Goal: Communication & Community: Answer question/provide support

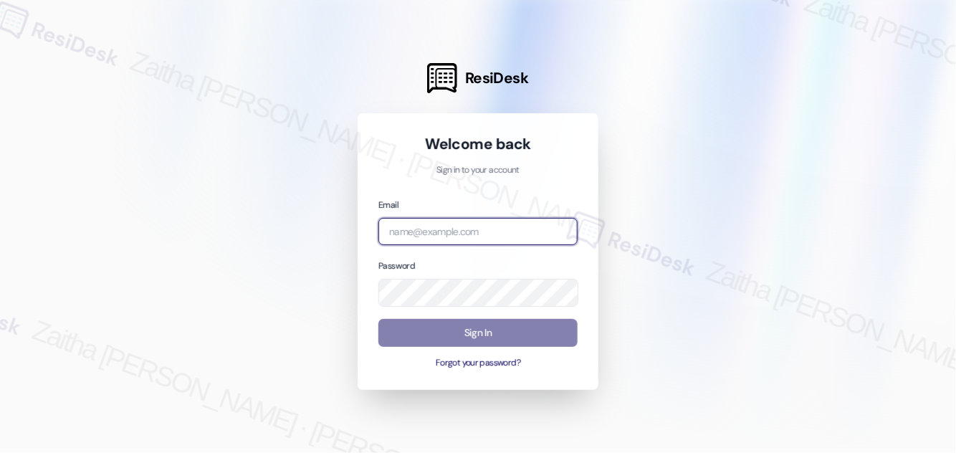
click at [439, 223] on input "email" at bounding box center [477, 232] width 199 height 28
type input "automated-surveys-grant_main-zaitha.mae.[PERSON_NAME]@grant_[DOMAIN_NAME]"
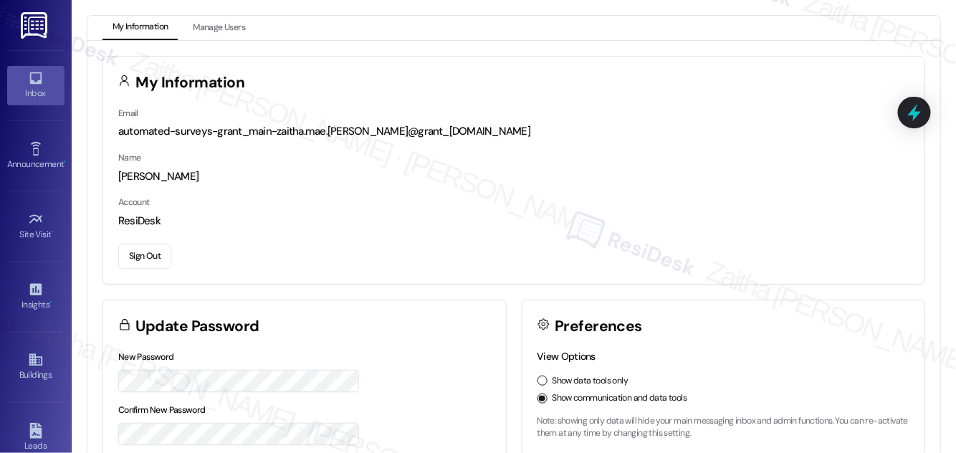
click at [37, 90] on div "Inbox" at bounding box center [36, 93] width 72 height 14
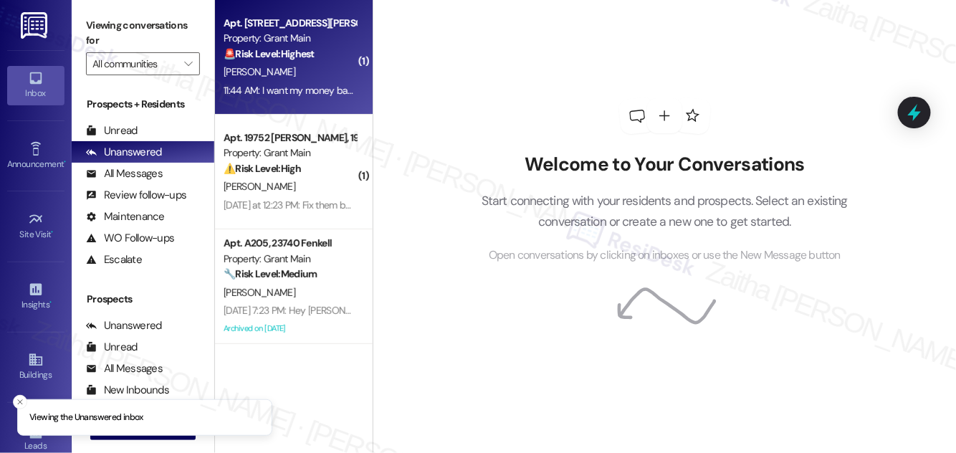
click at [334, 73] on div "[PERSON_NAME]" at bounding box center [289, 72] width 135 height 18
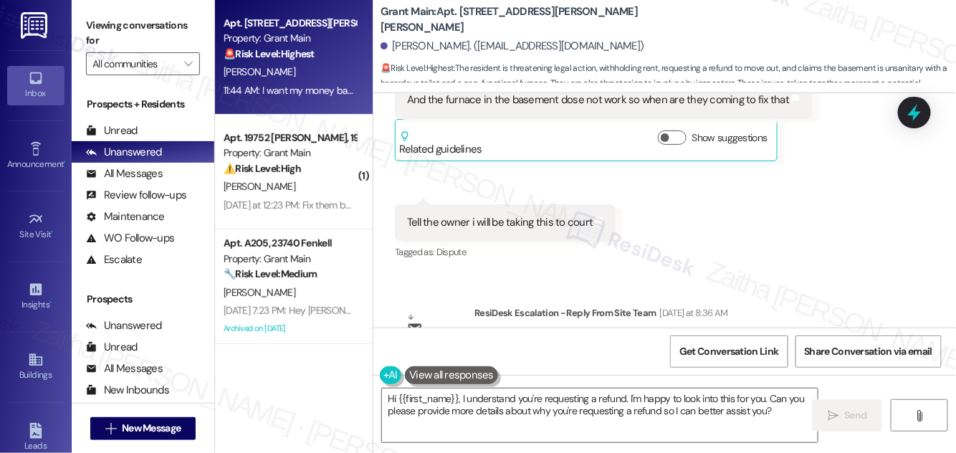
scroll to position [7718, 0]
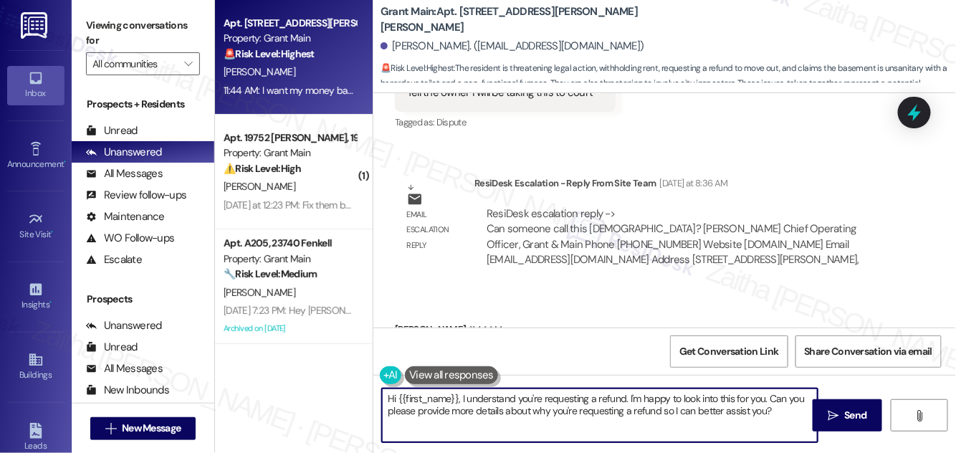
drag, startPoint x: 765, startPoint y: 397, endPoint x: 774, endPoint y: 417, distance: 21.8
click at [774, 417] on textarea "Hi {{first_name}}, I understand you're requesting a refund. I'm happy to look i…" at bounding box center [600, 415] width 436 height 54
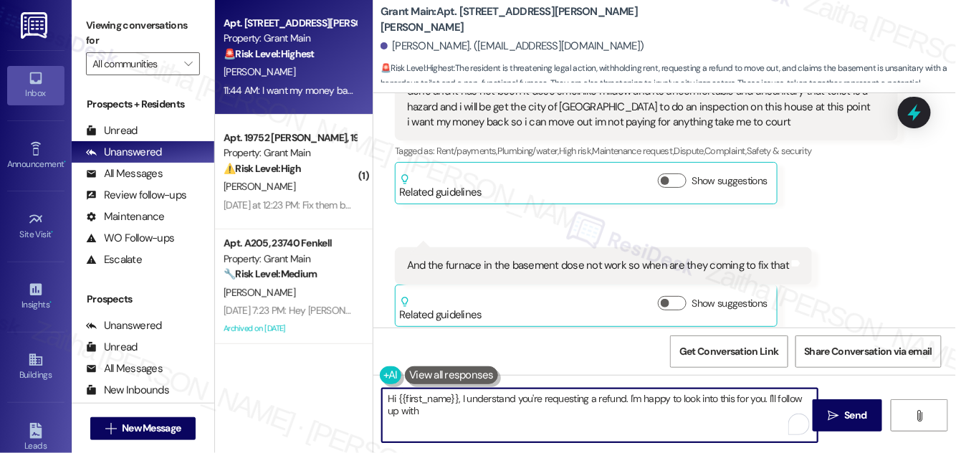
scroll to position [7458, 0]
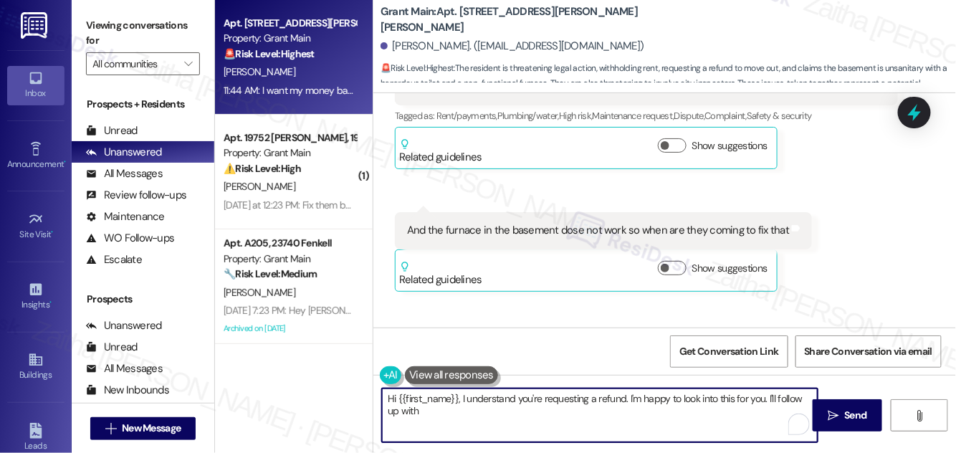
type textarea "Hi {{first_name}}, I understand you're requesting a refund. I'm happy to look i…"
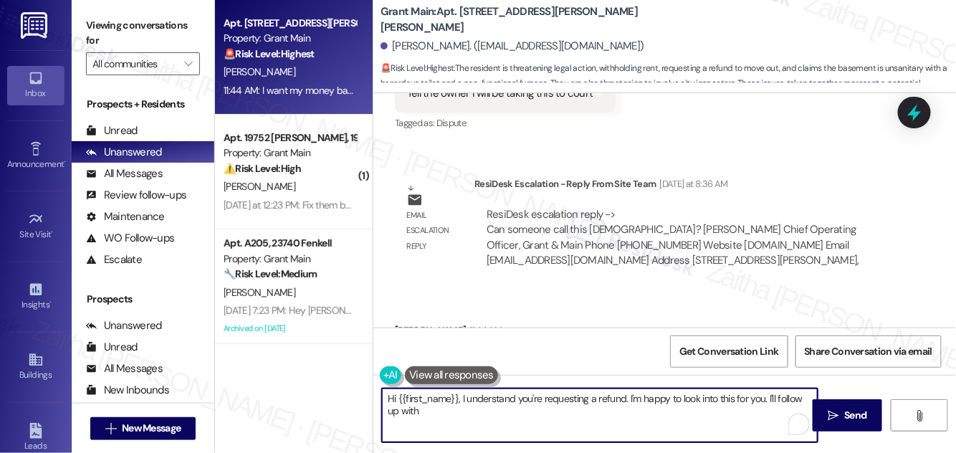
scroll to position [7718, 0]
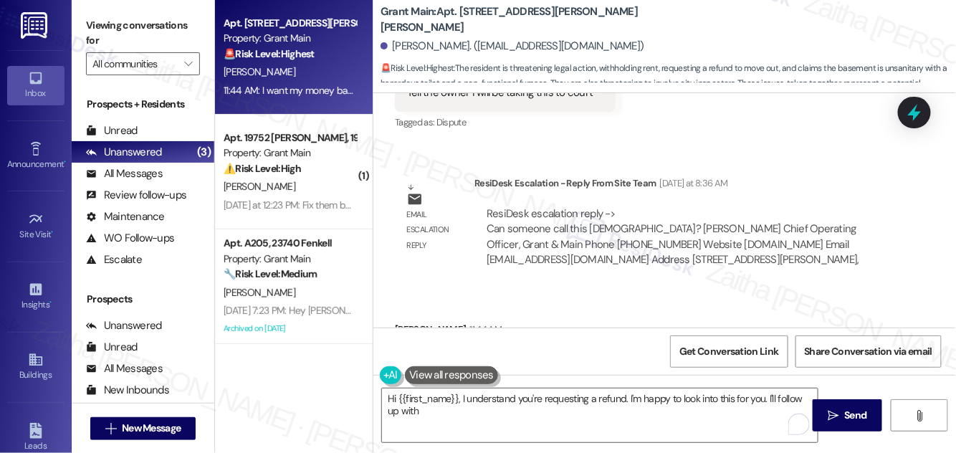
click at [466, 375] on button at bounding box center [451, 375] width 93 height 18
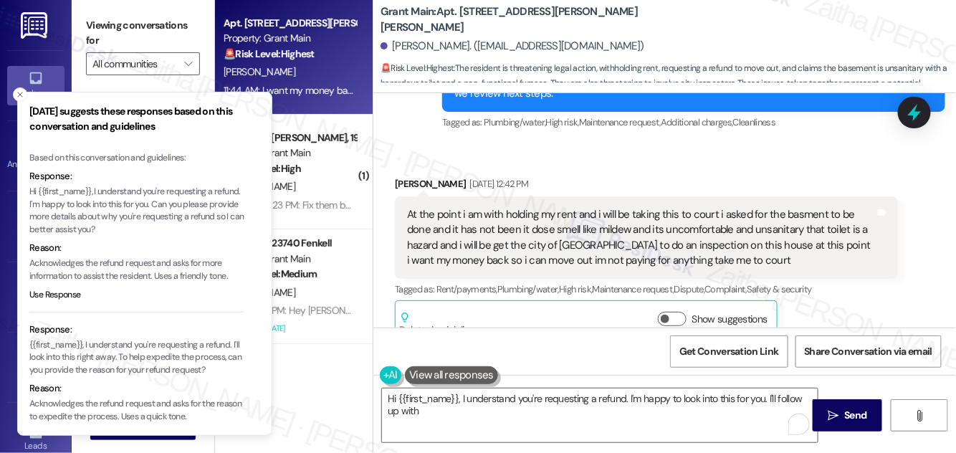
scroll to position [7262, 0]
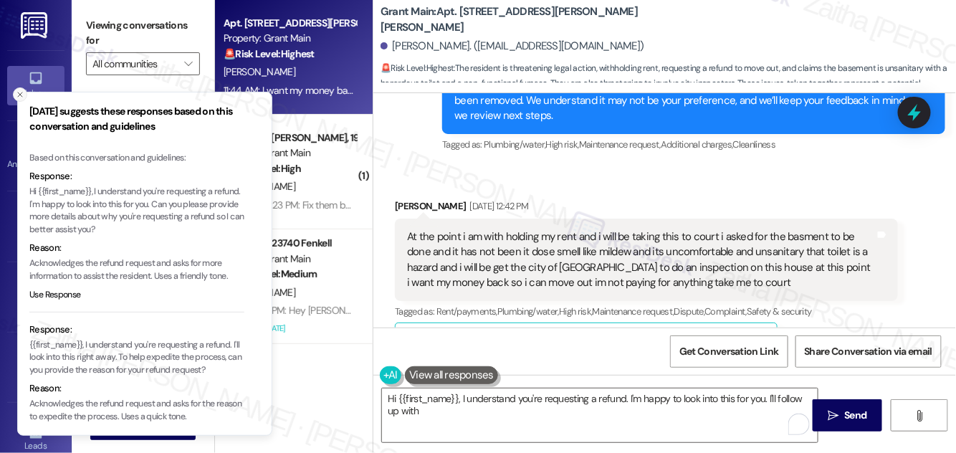
click at [20, 97] on icon "Close toast" at bounding box center [20, 94] width 9 height 9
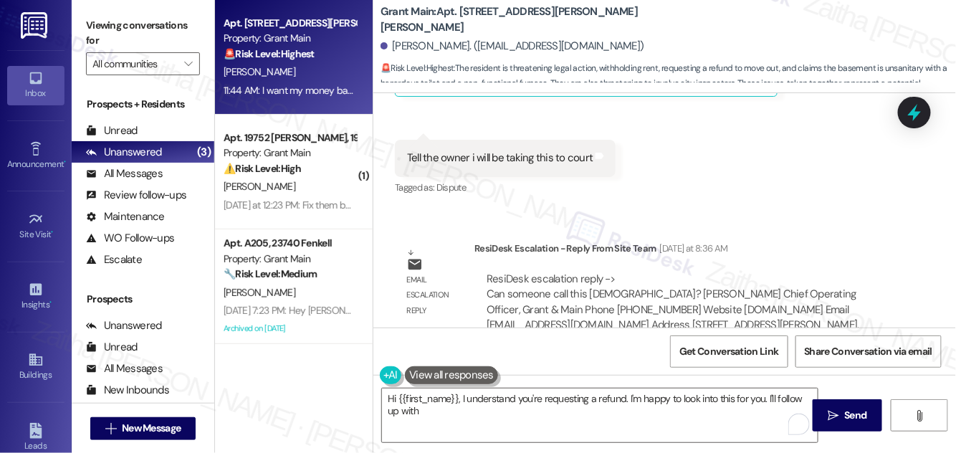
scroll to position [7718, 0]
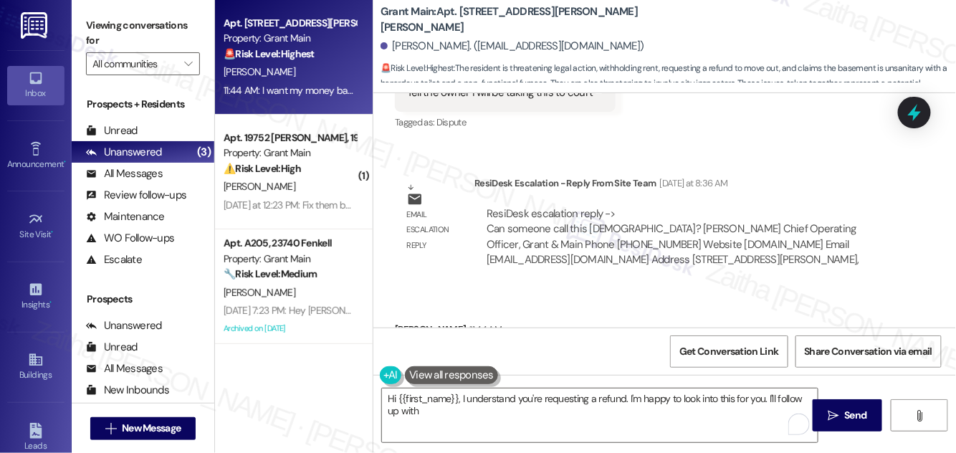
click at [440, 374] on button at bounding box center [451, 375] width 93 height 18
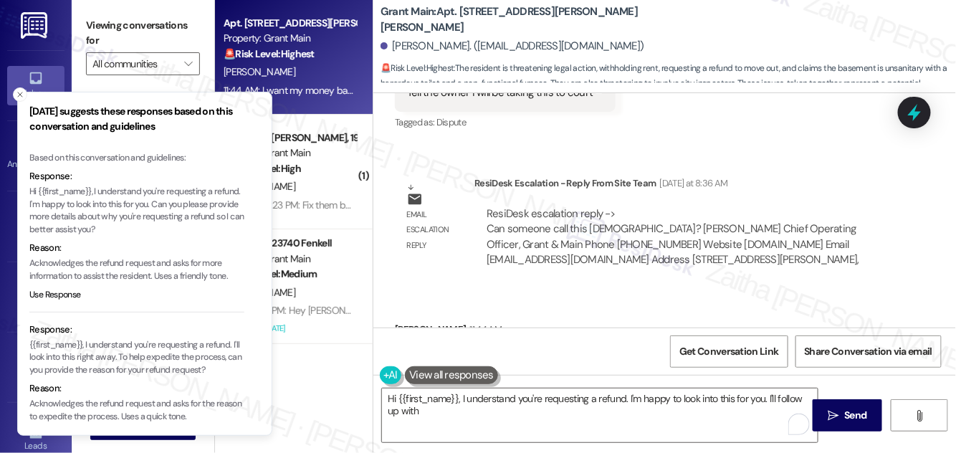
click at [29, 191] on p "Hi {{first_name}}, I understand you're requesting a refund. I'm happy to look i…" at bounding box center [136, 211] width 215 height 50
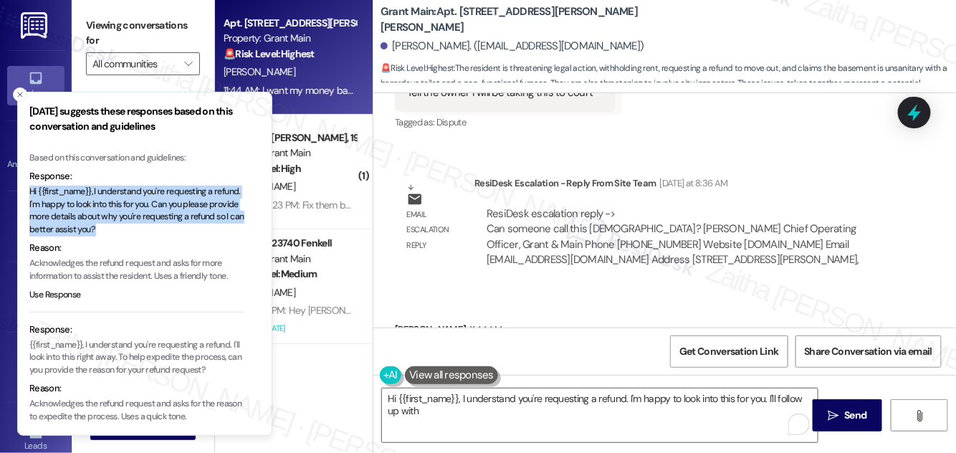
drag, startPoint x: 29, startPoint y: 191, endPoint x: 173, endPoint y: 226, distance: 148.9
click at [173, 226] on p "Hi {{first_name}}, I understand you're requesting a refund. I'm happy to look i…" at bounding box center [136, 211] width 215 height 50
copy p "Hi {{first_name}}, I understand you're requesting a refund. I'm happy to look i…"
click at [20, 95] on line "Close toast" at bounding box center [20, 94] width 4 height 4
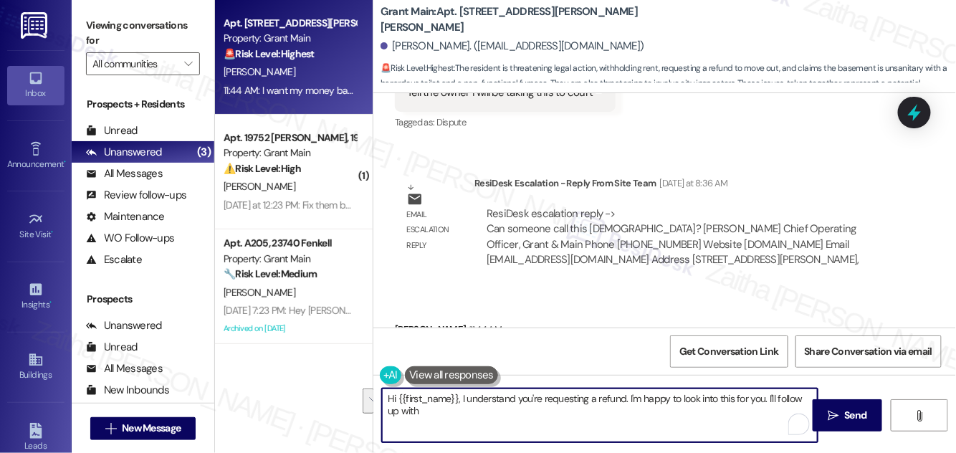
drag, startPoint x: 388, startPoint y: 398, endPoint x: 453, endPoint y: 413, distance: 66.4
click at [453, 413] on textarea "Hi {{first_name}}, I understand you're requesting a refund. I'm happy to look i…" at bounding box center [600, 415] width 436 height 54
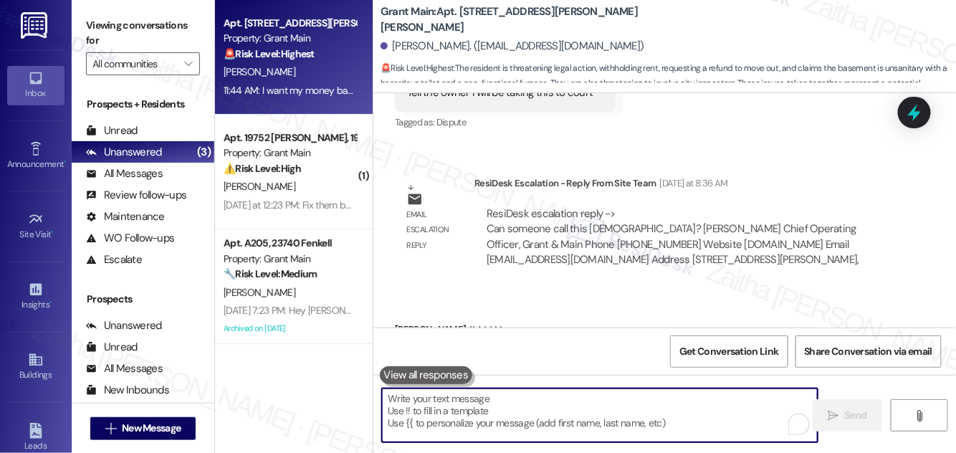
paste textarea "Hi {{first_name}}, I understand you're requesting a refund. I'm happy to look i…"
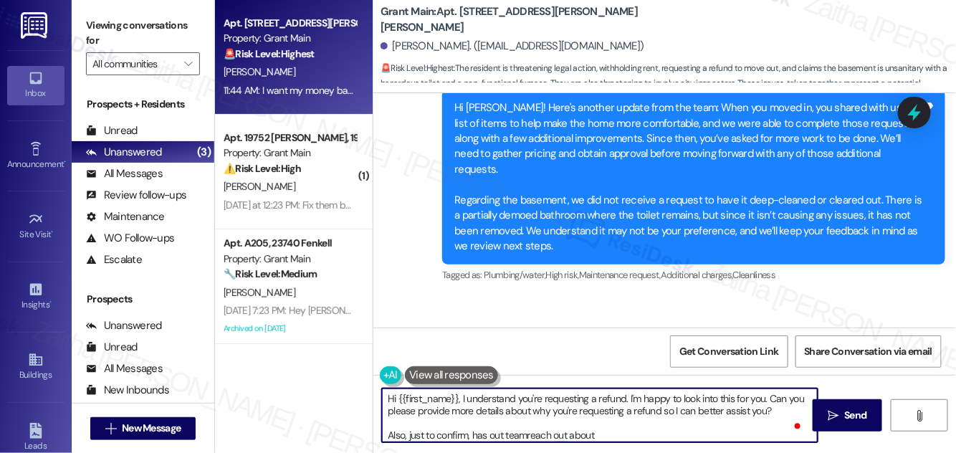
scroll to position [7197, 0]
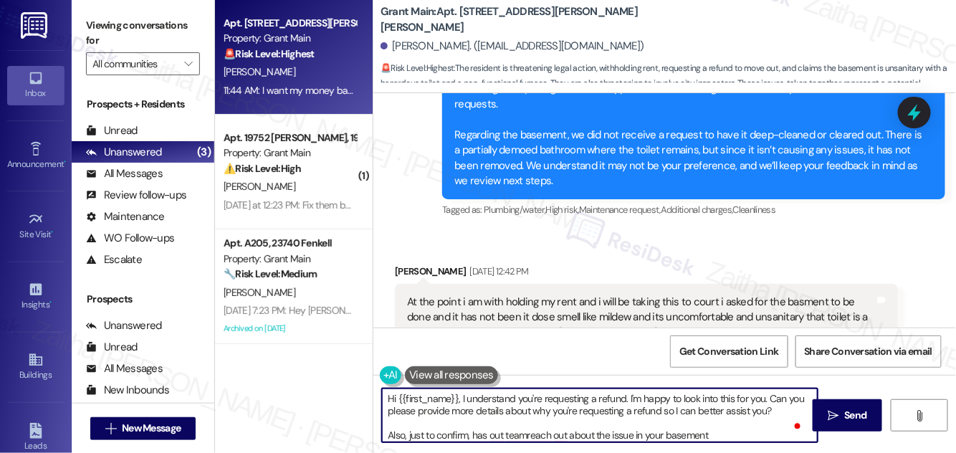
type textarea "Hi {{first_name}}, I understand you're requesting a refund. I'm happy to look i…"
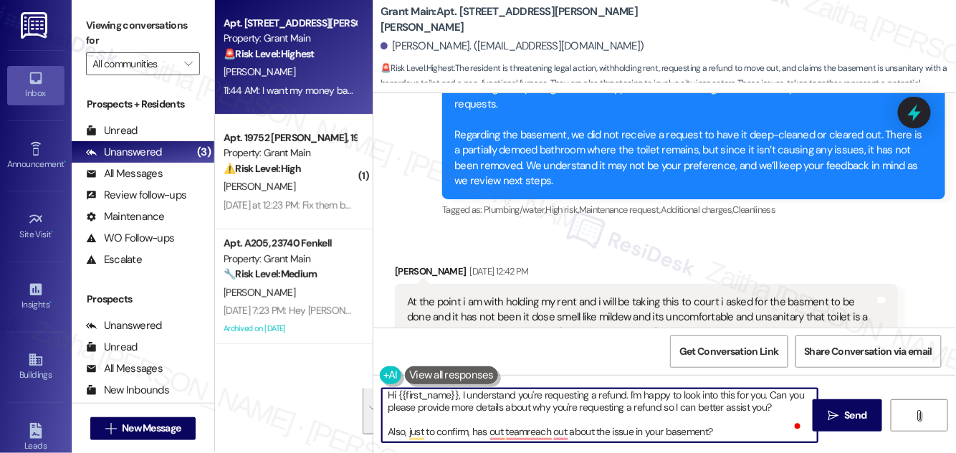
drag, startPoint x: 384, startPoint y: 400, endPoint x: 719, endPoint y: 438, distance: 337.5
click at [720, 441] on textarea "Hi {{first_name}}, I understand you're requesting a refund. I'm happy to look i…" at bounding box center [600, 415] width 436 height 54
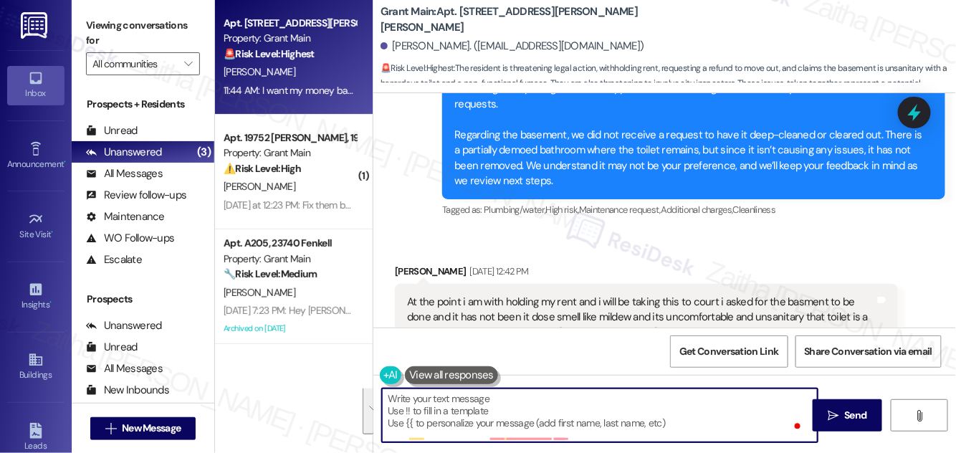
scroll to position [0, 0]
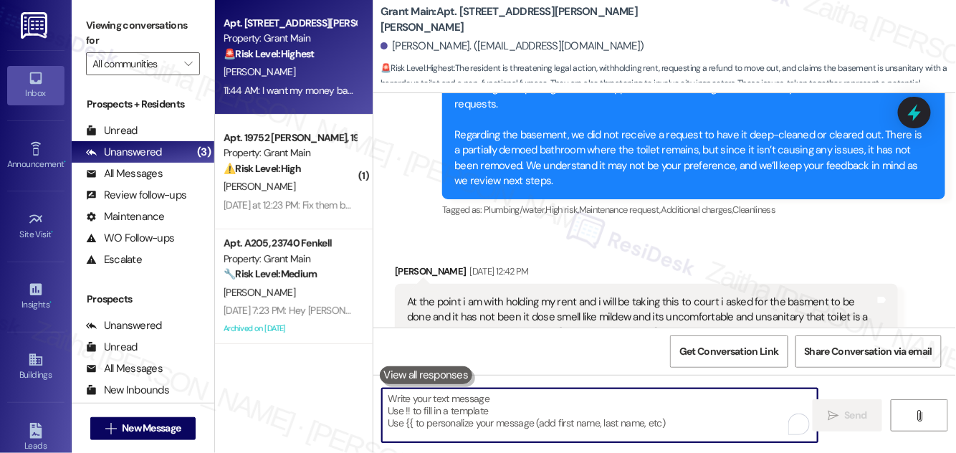
paste textarea "Hi {{first_name}}, I understand you’re requesting a refund, and I’d be happy to…"
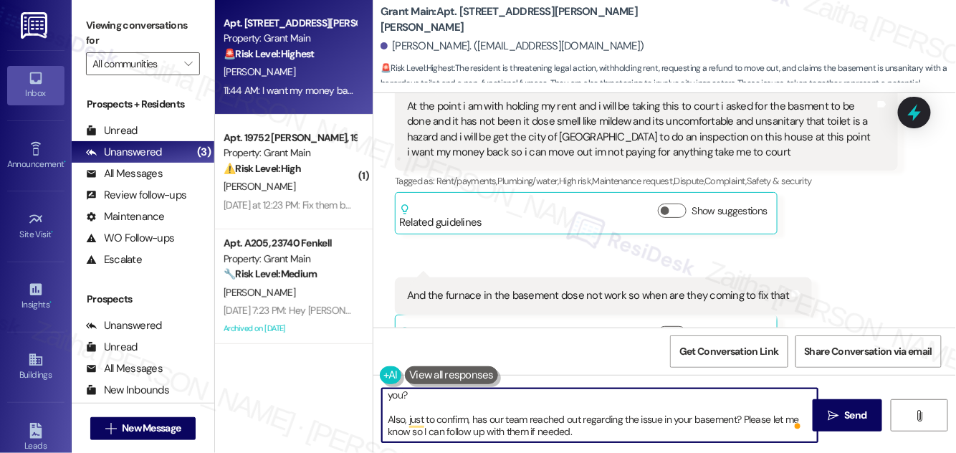
scroll to position [7718, 0]
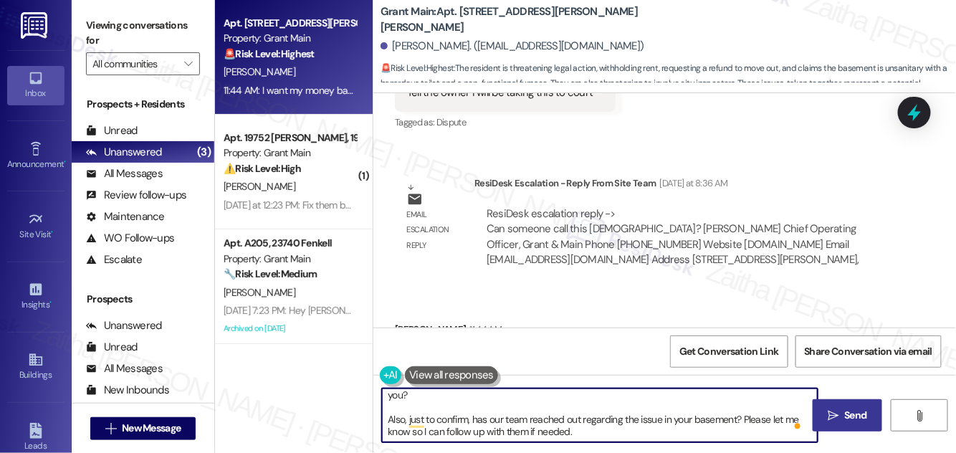
type textarea "Hi {{first_name}}, I understand you’re requesting a refund, and I’d be happy to…"
click at [848, 402] on button " Send" at bounding box center [846, 415] width 69 height 32
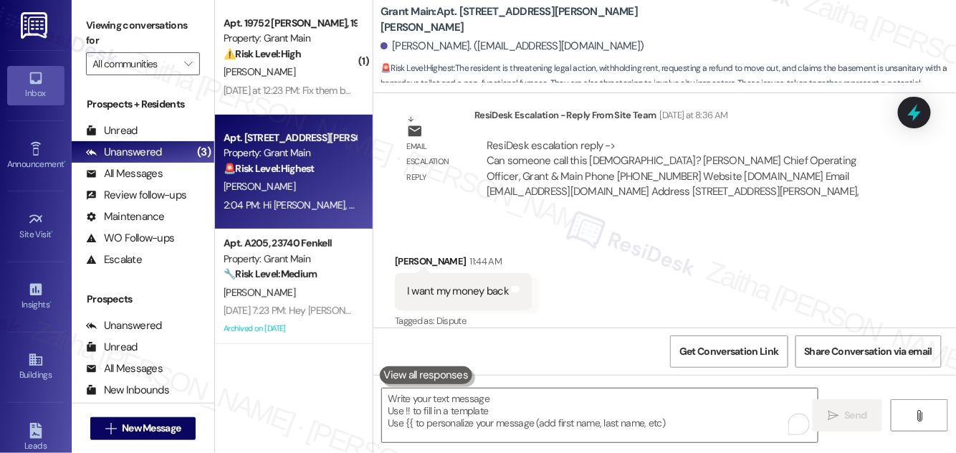
scroll to position [7880, 0]
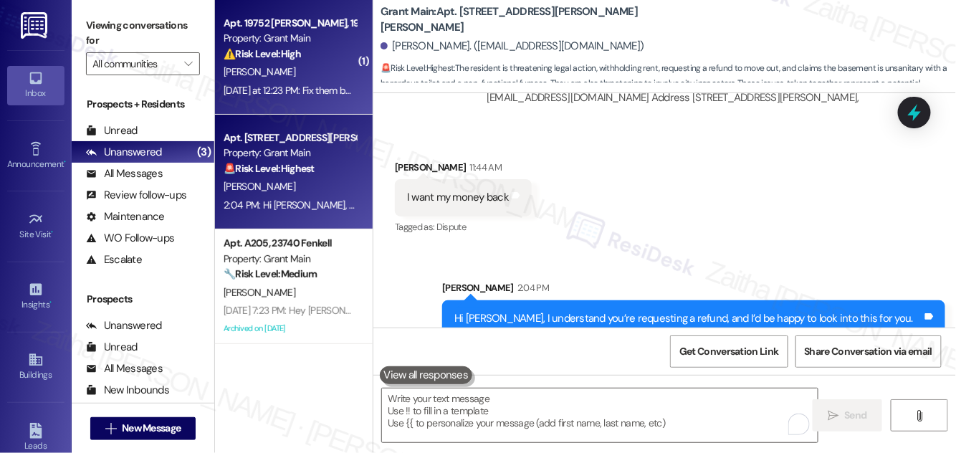
click at [335, 75] on div "[PERSON_NAME]" at bounding box center [289, 72] width 135 height 18
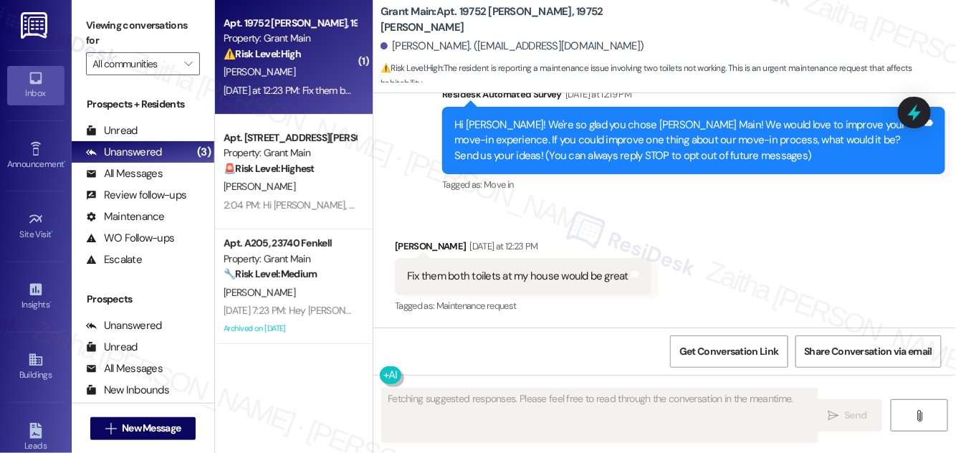
scroll to position [135, 0]
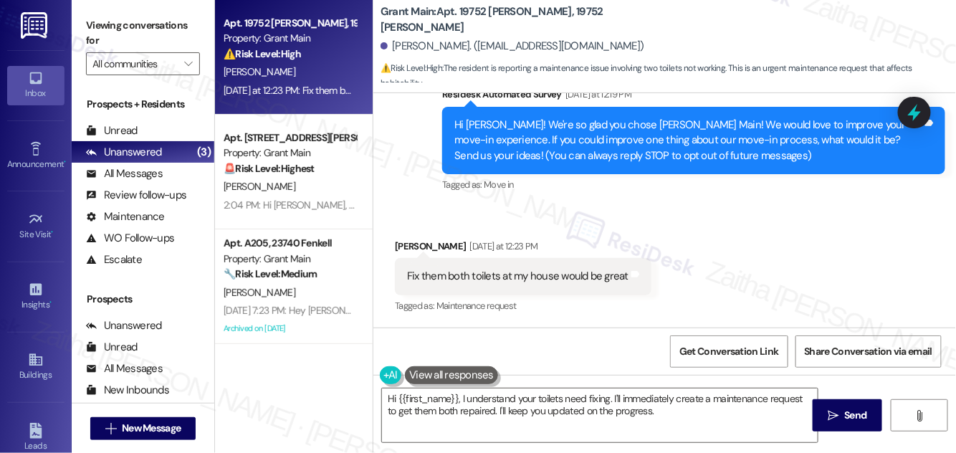
click at [468, 19] on b "Grant Main: Apt. 19752 [PERSON_NAME], 19752 [PERSON_NAME]" at bounding box center [523, 19] width 287 height 31
copy b "19752"
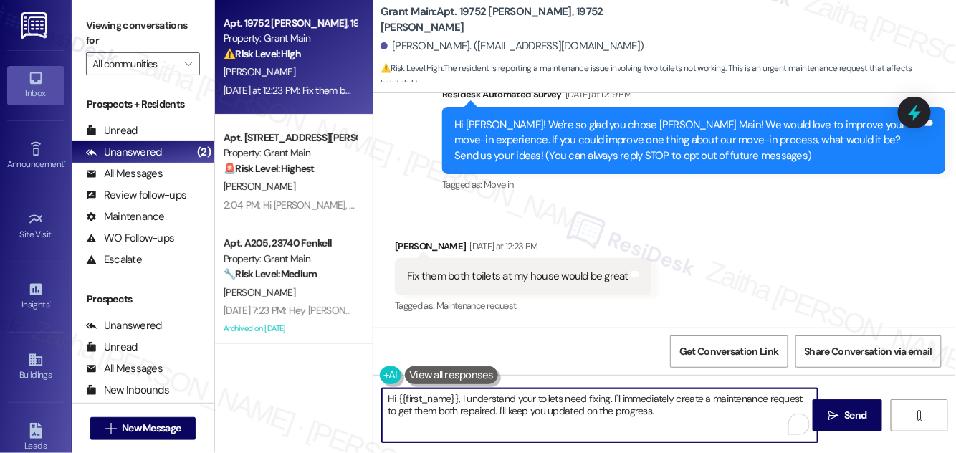
drag, startPoint x: 620, startPoint y: 397, endPoint x: 686, endPoint y: 412, distance: 67.6
click at [683, 423] on textarea "Hi {{first_name}}, I understand your toilets need fixing. I'll immediately crea…" at bounding box center [600, 415] width 436 height 54
type textarea "Hi {{first_name}}, I understand your toilets need fixing. I'll follow up with t…"
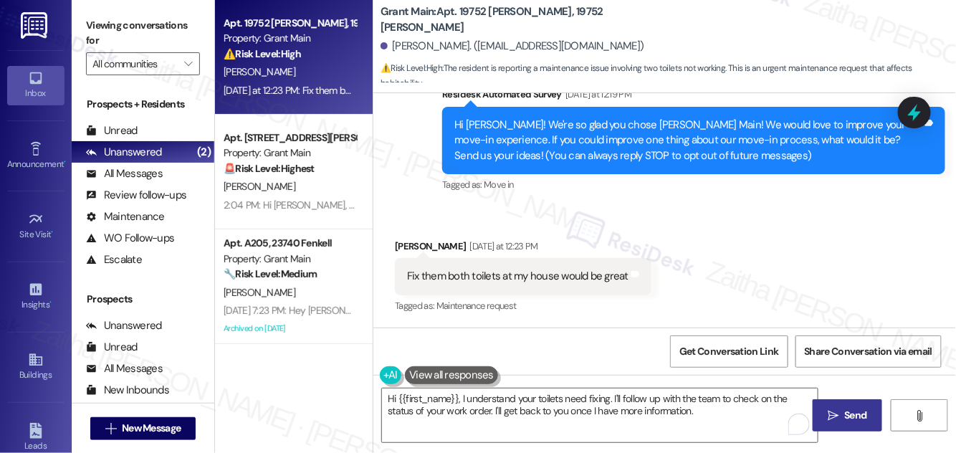
drag, startPoint x: 855, startPoint y: 412, endPoint x: 847, endPoint y: 402, distance: 13.2
click at [855, 412] on span "Send" at bounding box center [855, 415] width 22 height 15
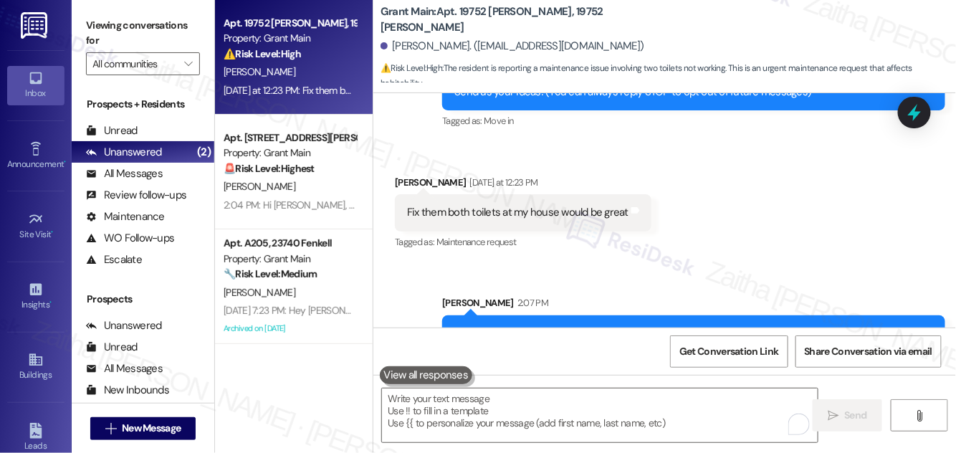
scroll to position [250, 0]
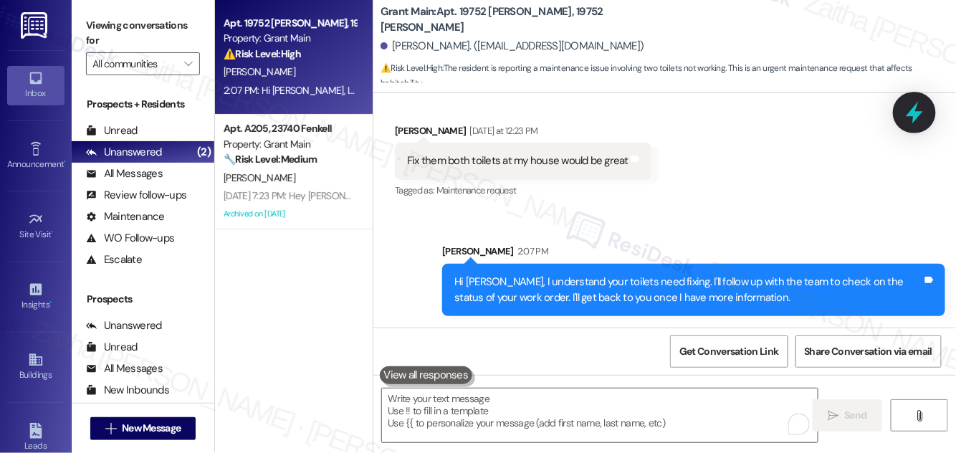
click at [917, 111] on icon at bounding box center [914, 112] width 24 height 24
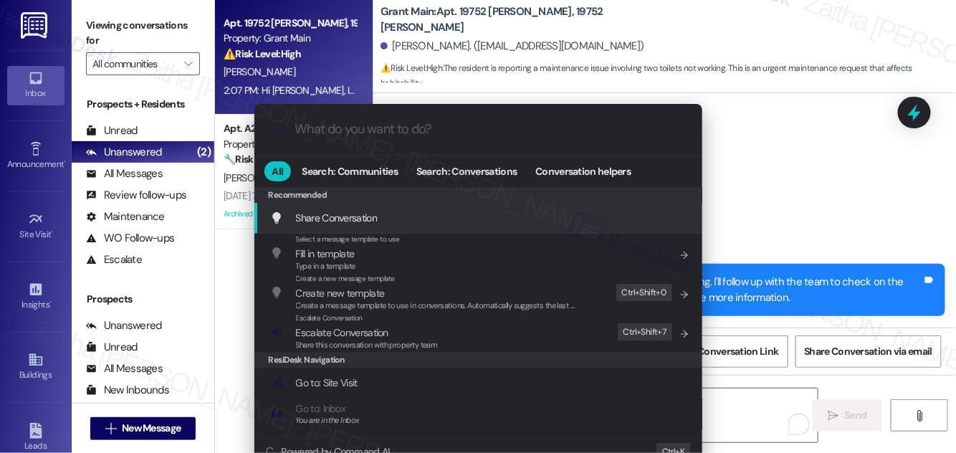
click at [755, 188] on div ".cls-1{fill:#0a055f;}.cls-2{fill:#0cc4c4;} resideskLogoBlueOrange All Search: C…" at bounding box center [478, 226] width 956 height 453
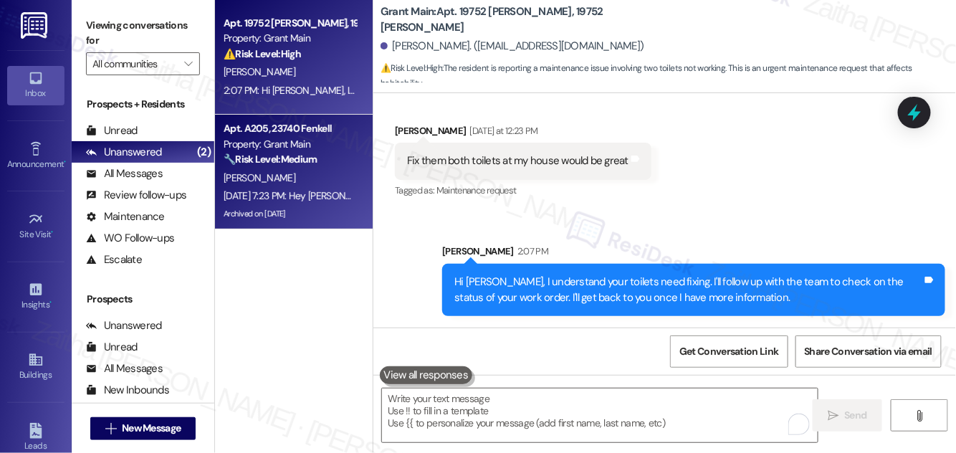
click at [309, 181] on div "[PERSON_NAME]" at bounding box center [289, 178] width 135 height 18
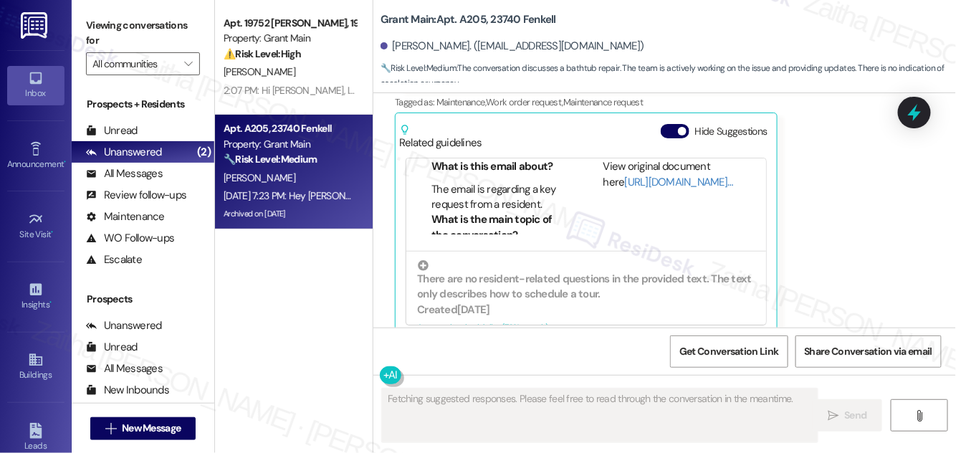
scroll to position [390, 0]
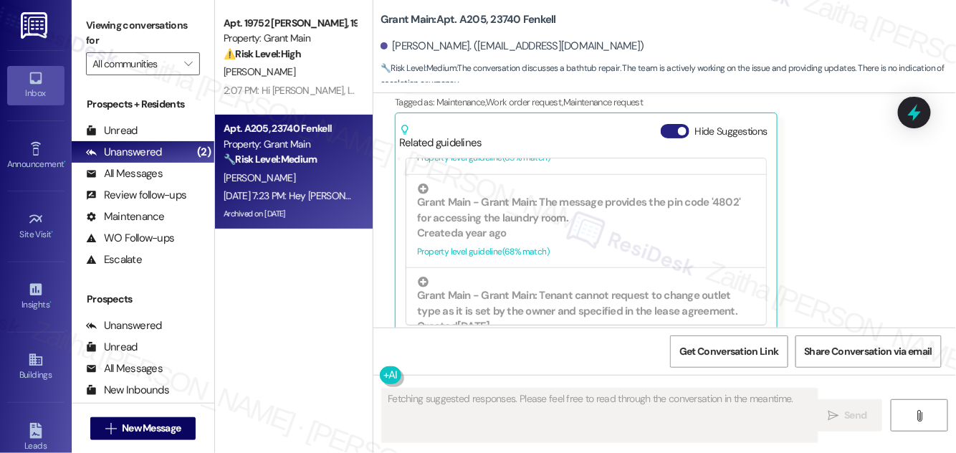
click at [670, 124] on button "Hide Suggestions" at bounding box center [675, 131] width 29 height 14
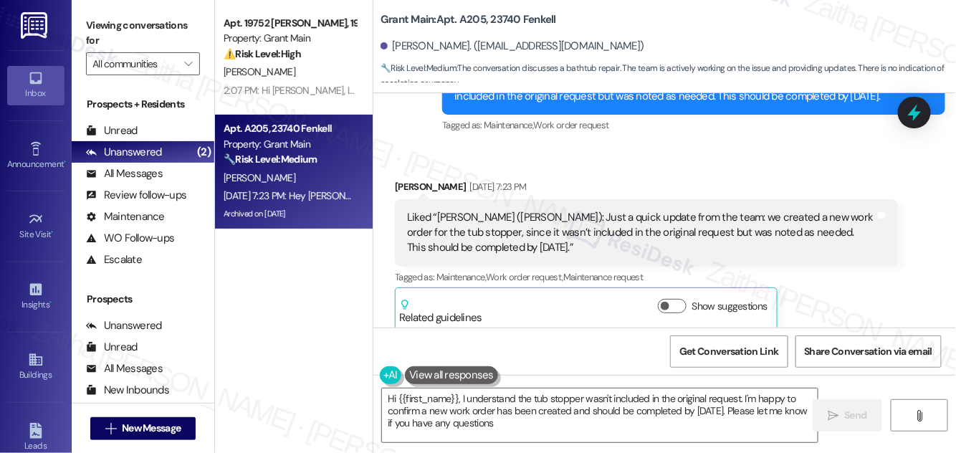
type textarea "Hi {{first_name}}, I understand the tub stopper wasn't included in the original…"
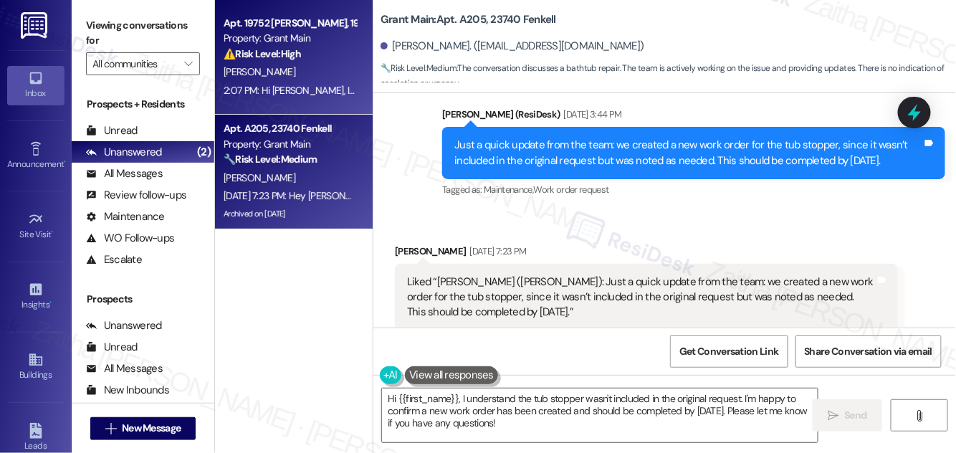
click at [319, 54] on div "⚠️ Risk Level: High The resident is reporting a maintenance issue involving two…" at bounding box center [290, 54] width 133 height 15
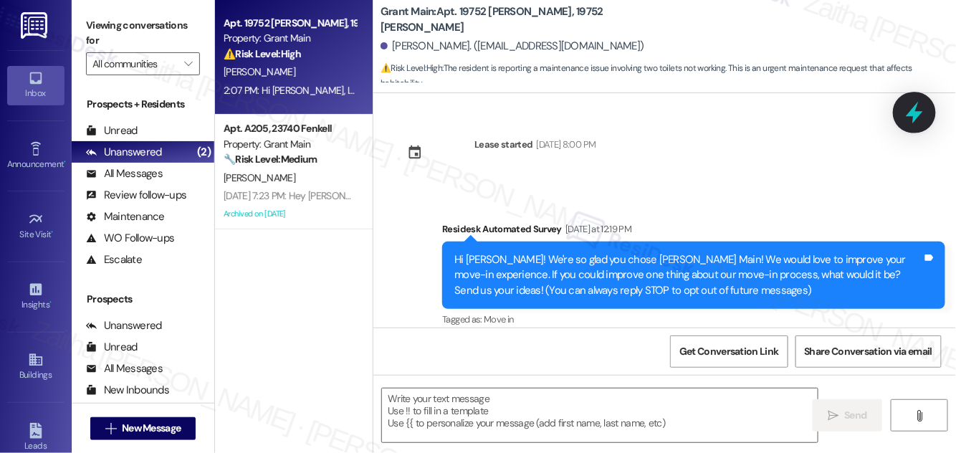
scroll to position [134, 0]
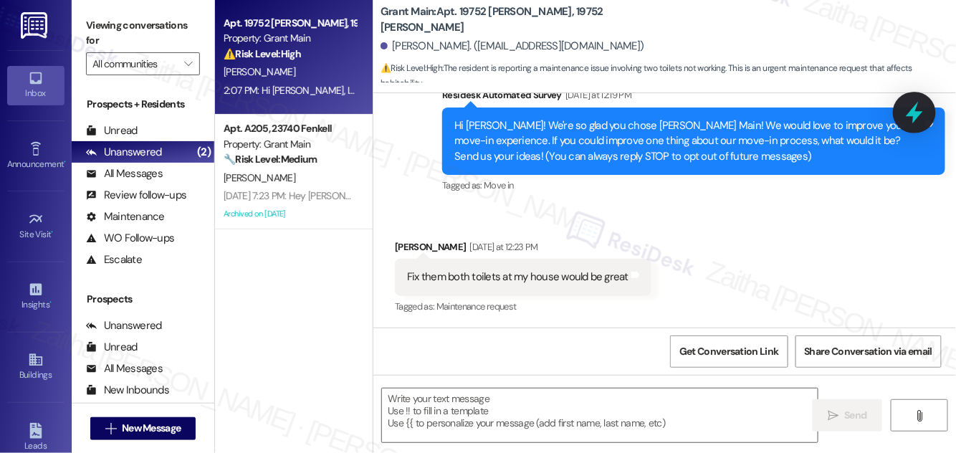
type textarea "Fetching suggested responses. Please feel free to read through the conversation…"
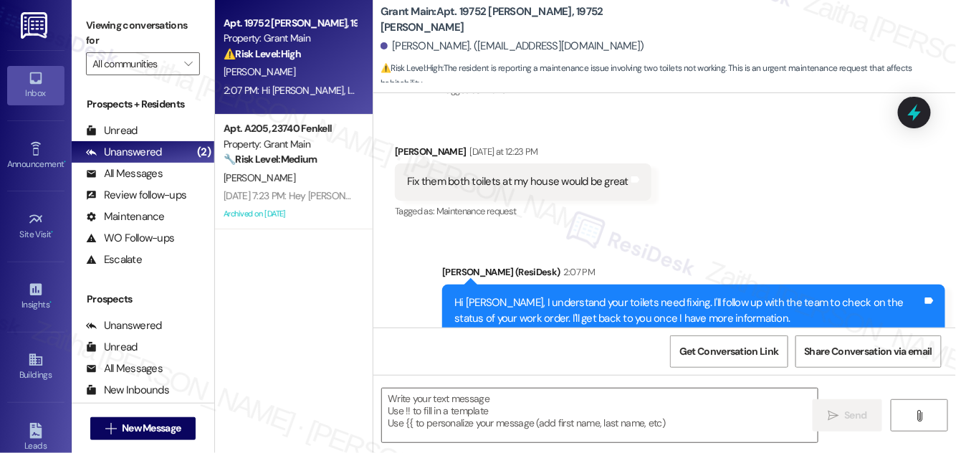
scroll to position [271, 0]
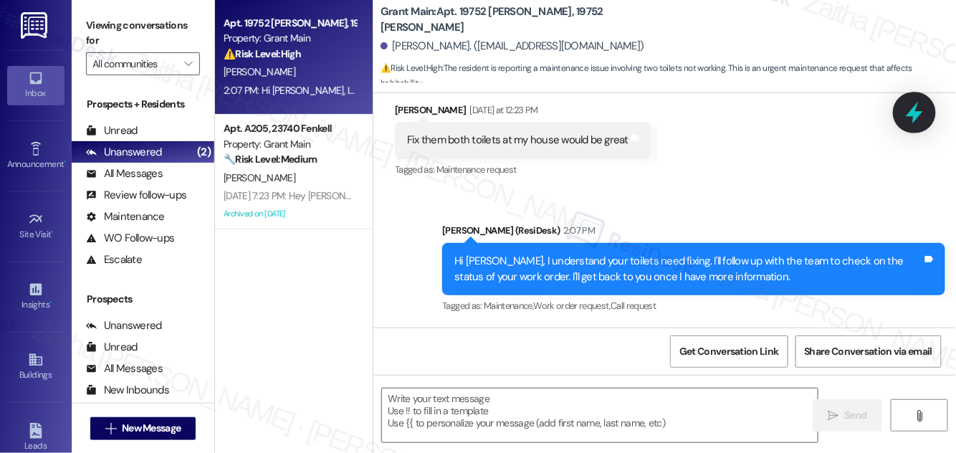
click at [915, 112] on icon at bounding box center [914, 113] width 17 height 22
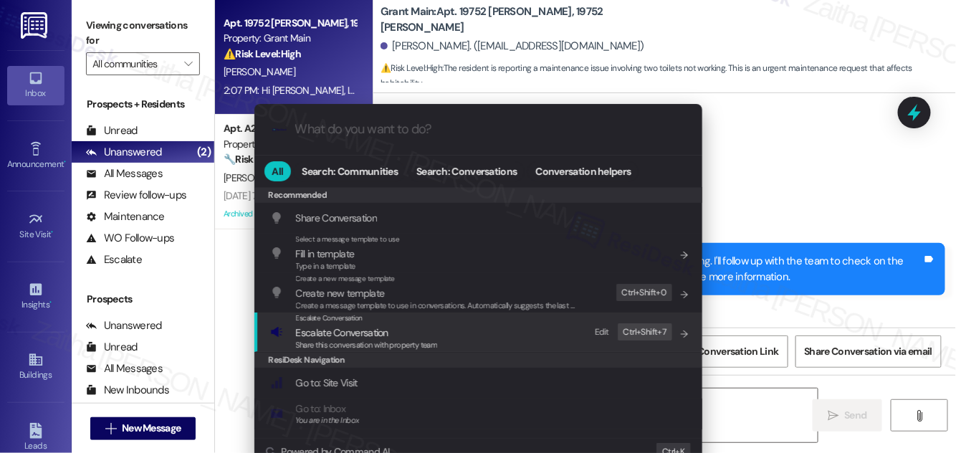
click at [355, 331] on span "Escalate Conversation" at bounding box center [342, 332] width 92 height 13
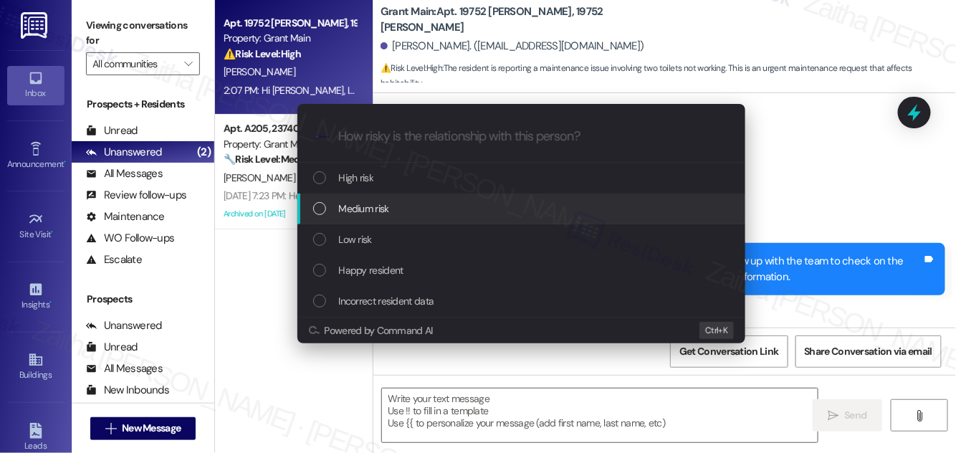
click at [401, 202] on div "Medium risk" at bounding box center [522, 209] width 419 height 16
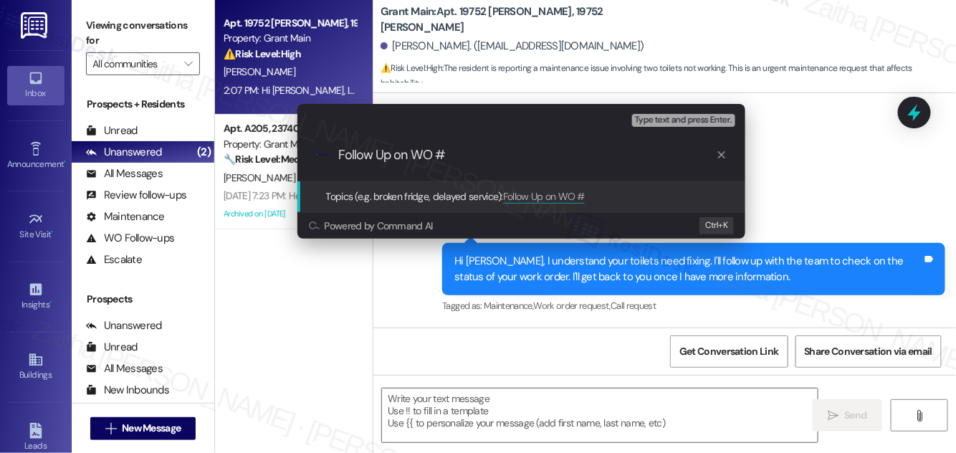
paste input "#48704"
click at [448, 152] on input "Follow Up on WO # #48704" at bounding box center [527, 155] width 378 height 15
click at [509, 154] on input "Follow Up on WO #48704" at bounding box center [527, 155] width 378 height 15
type input "Follow Up on WO #48704 -Toilet replacement request"
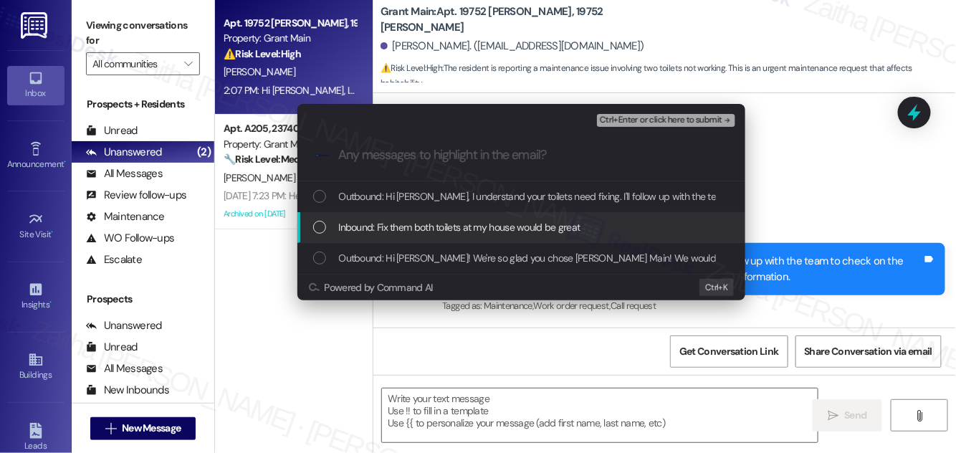
click at [494, 223] on span "Inbound: Fix them both toilets at my house would be great" at bounding box center [459, 227] width 241 height 16
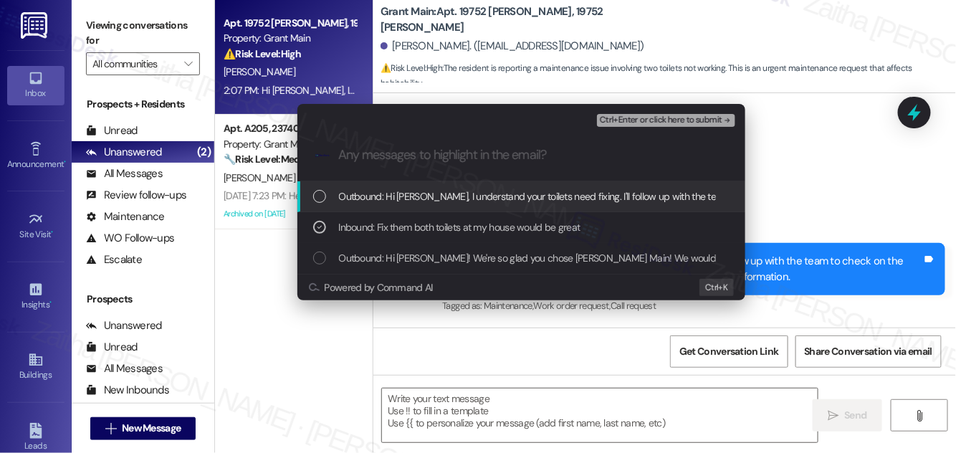
click at [638, 125] on button "Ctrl+Enter or click here to submit" at bounding box center [666, 120] width 138 height 13
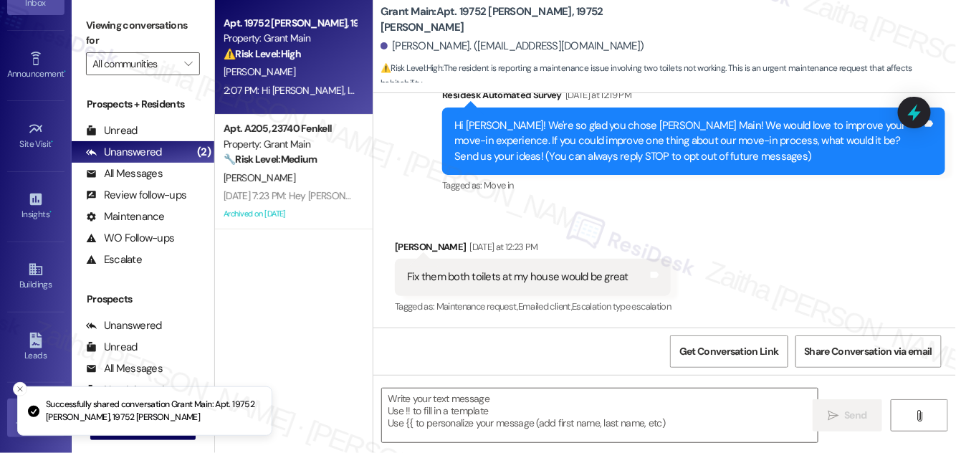
scroll to position [225, 0]
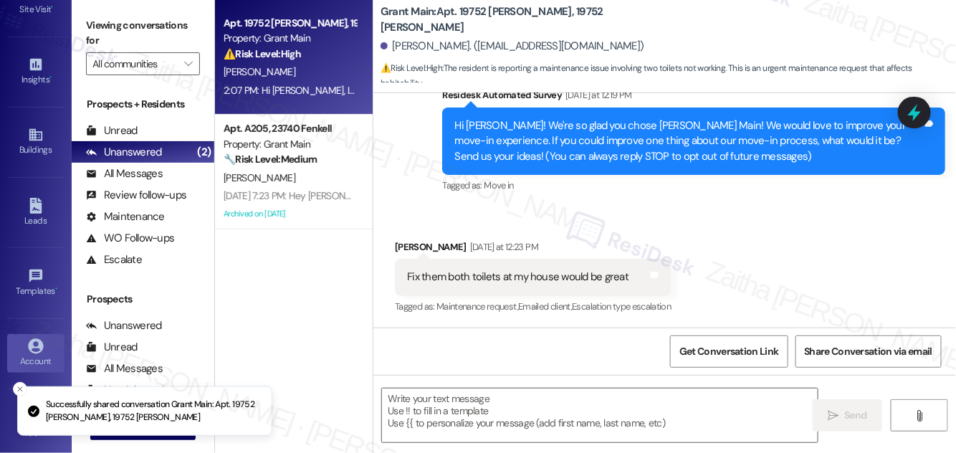
click at [48, 347] on link "Account" at bounding box center [35, 353] width 57 height 39
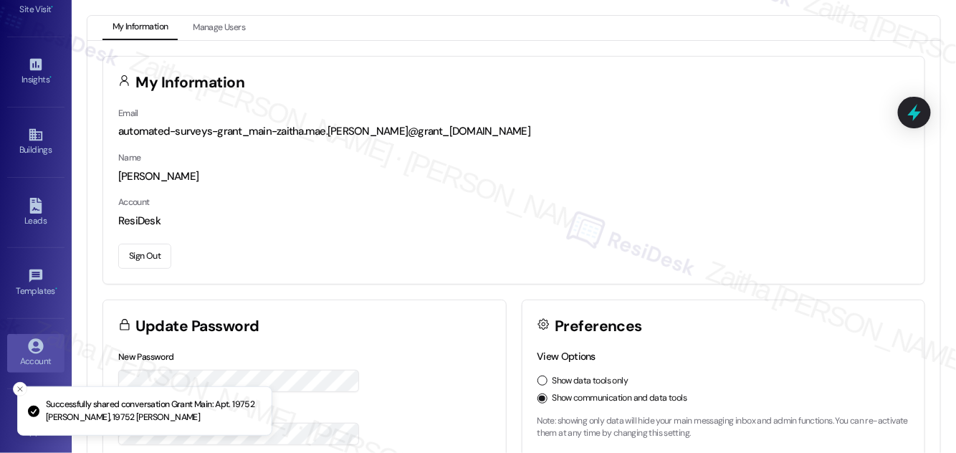
click at [153, 260] on button "Sign Out" at bounding box center [144, 256] width 53 height 25
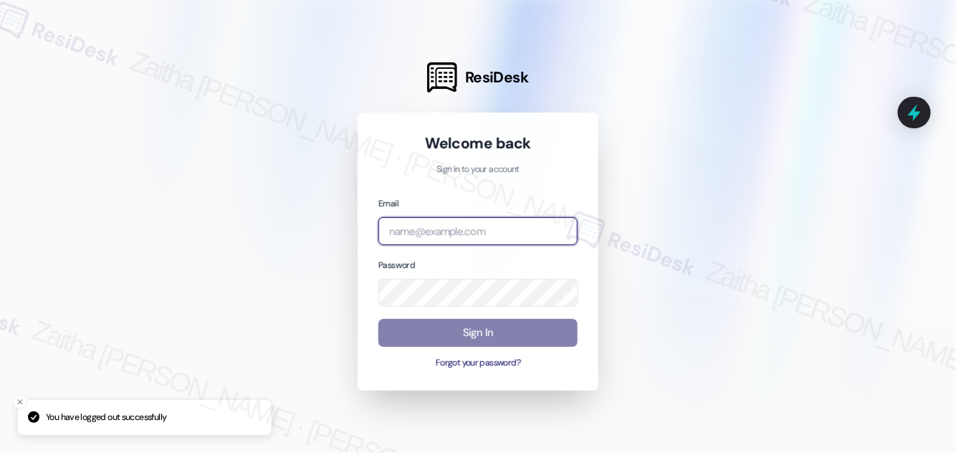
click at [445, 226] on input "email" at bounding box center [477, 231] width 199 height 28
type input "automated-surveys-rj_group-zaitha.mae.[PERSON_NAME]@rj_[DOMAIN_NAME]"
